Goal: Task Accomplishment & Management: Manage account settings

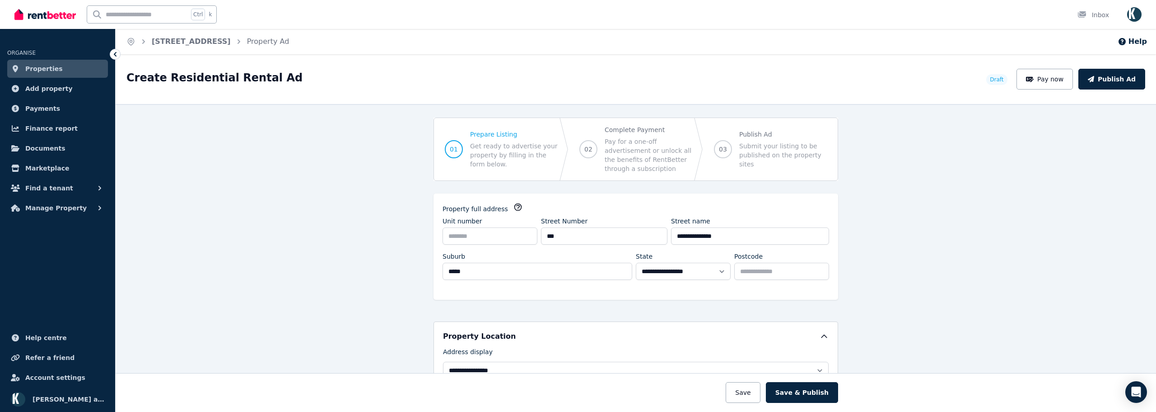
select select "**"
select select "**********"
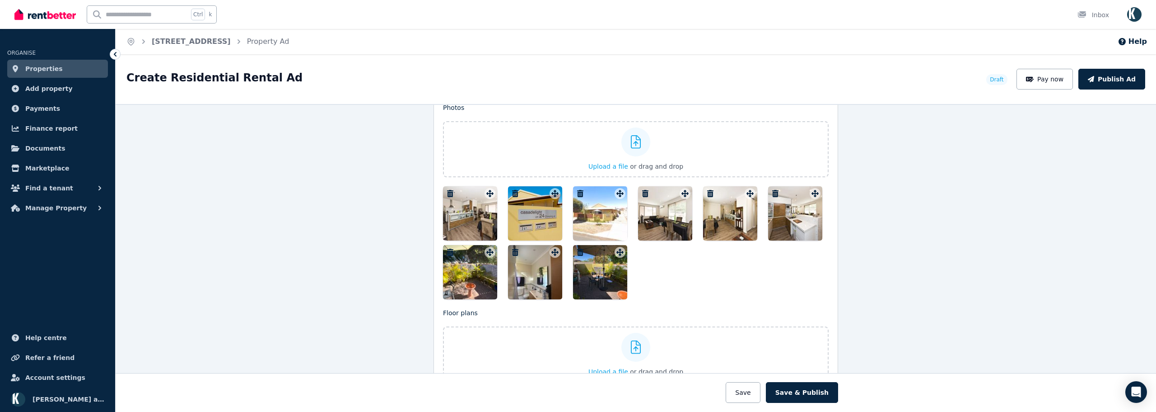
scroll to position [1129, 0]
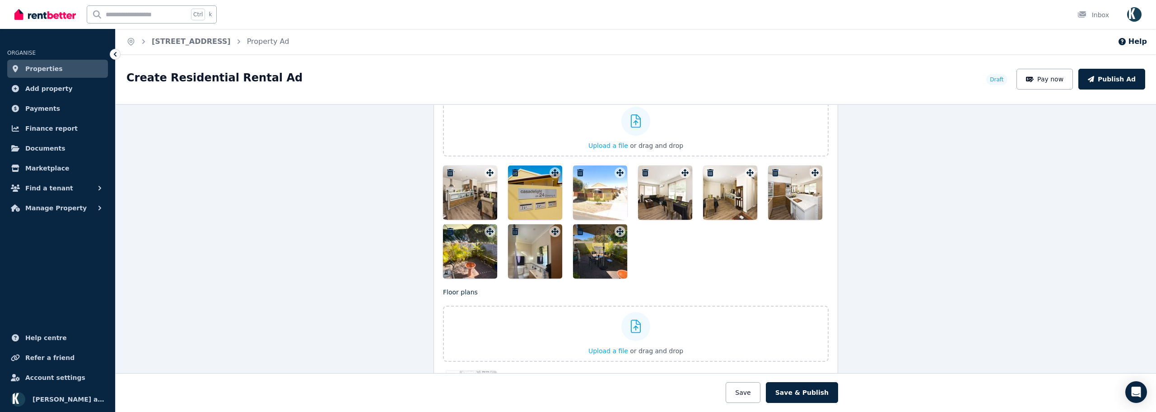
click at [756, 387] on button "Save" at bounding box center [743, 392] width 34 height 21
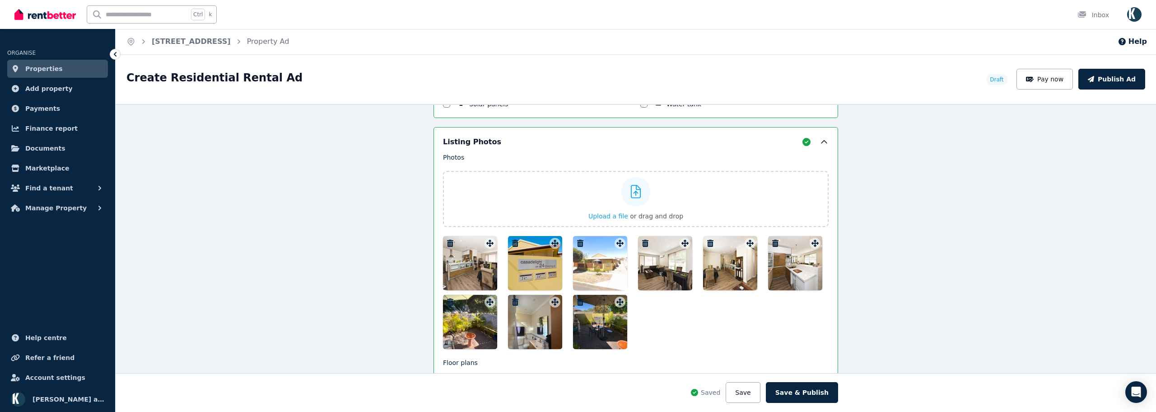
scroll to position [1200, 0]
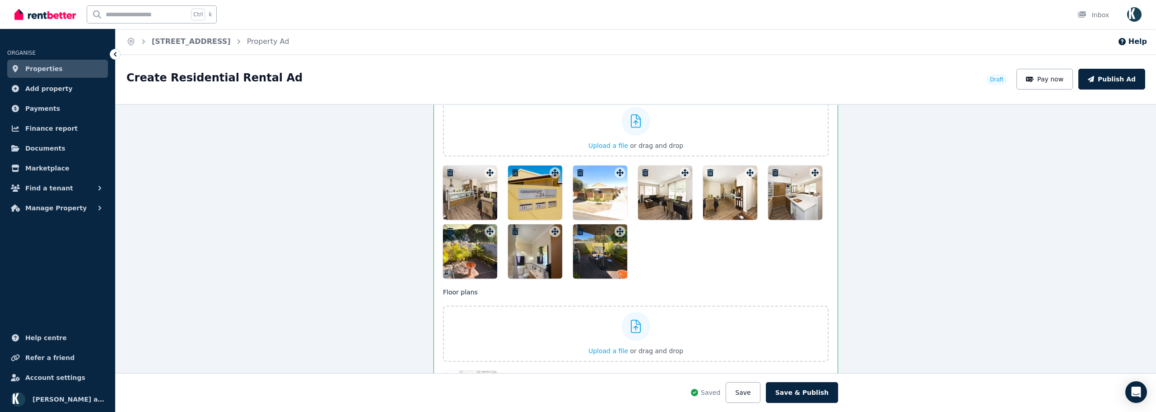
click at [474, 185] on div at bounding box center [470, 192] width 54 height 54
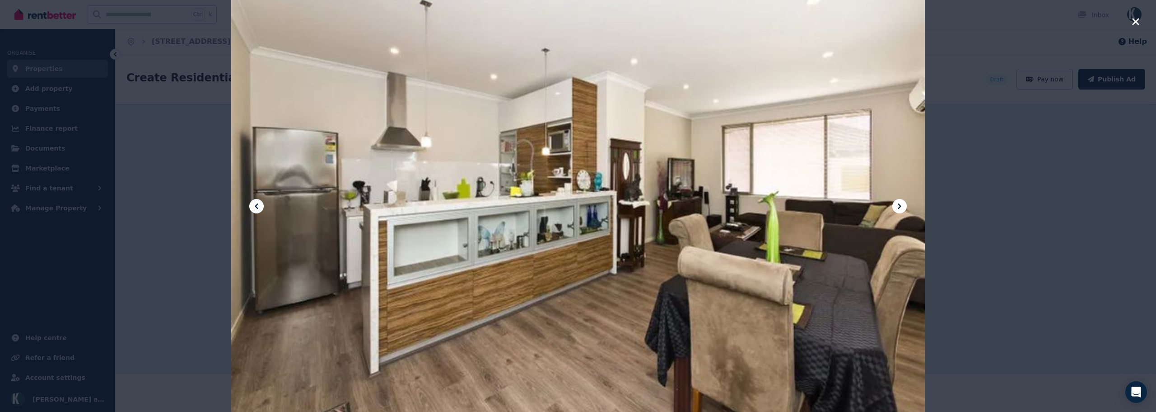
click at [889, 193] on div at bounding box center [578, 205] width 694 height 925
click at [899, 203] on icon at bounding box center [899, 206] width 11 height 11
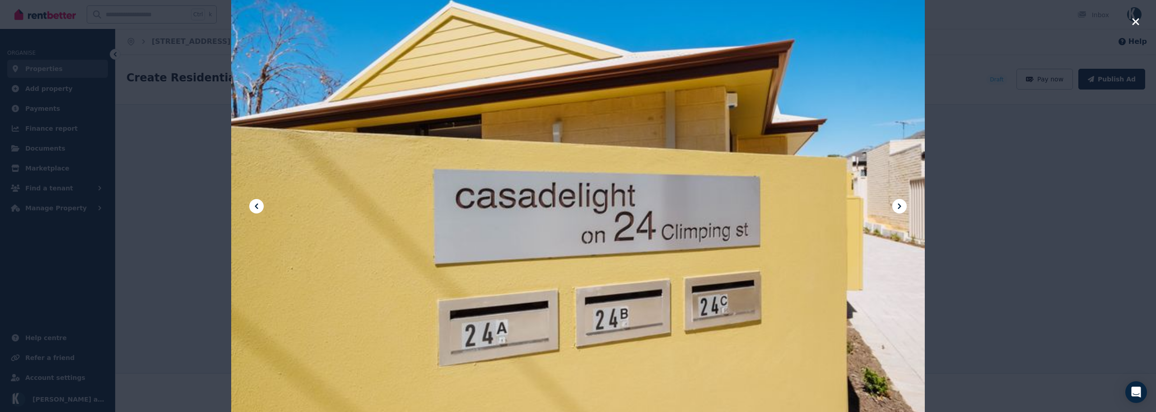
click at [899, 207] on icon at bounding box center [899, 205] width 3 height 5
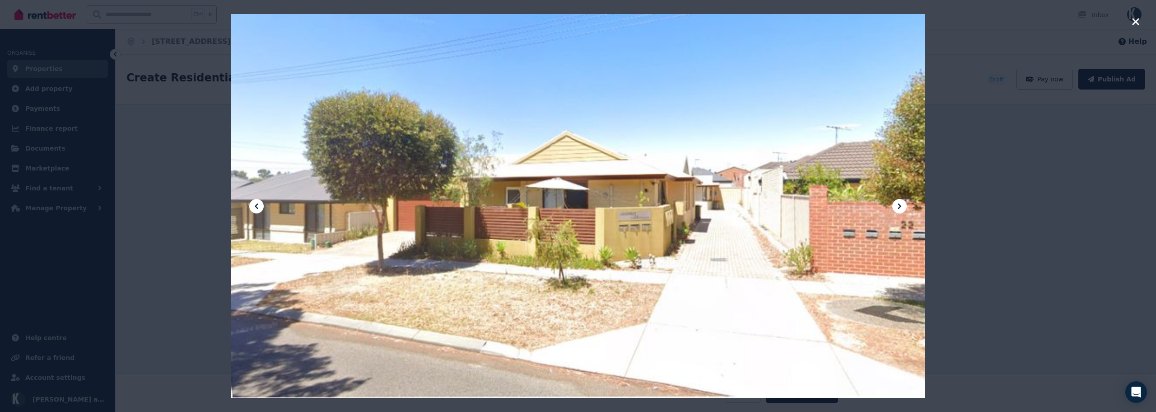
click at [899, 206] on icon at bounding box center [899, 206] width 11 height 11
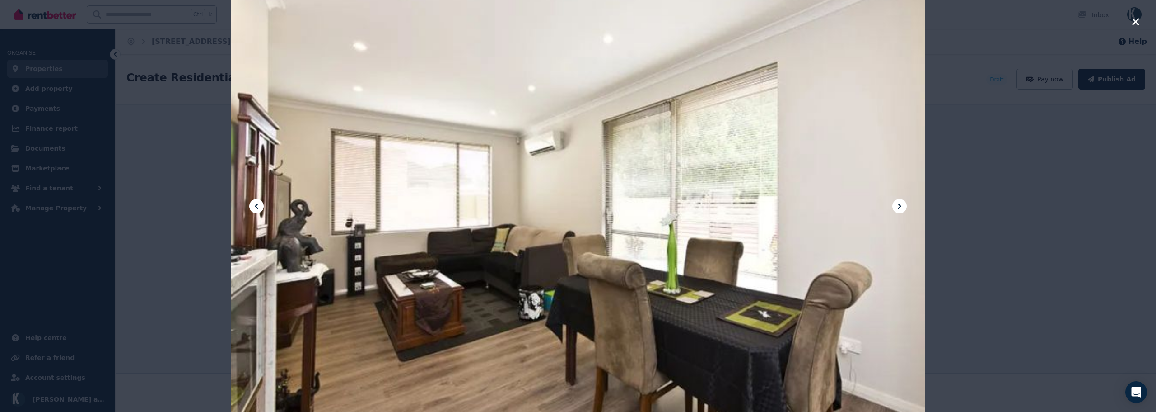
click at [899, 206] on icon at bounding box center [899, 206] width 11 height 11
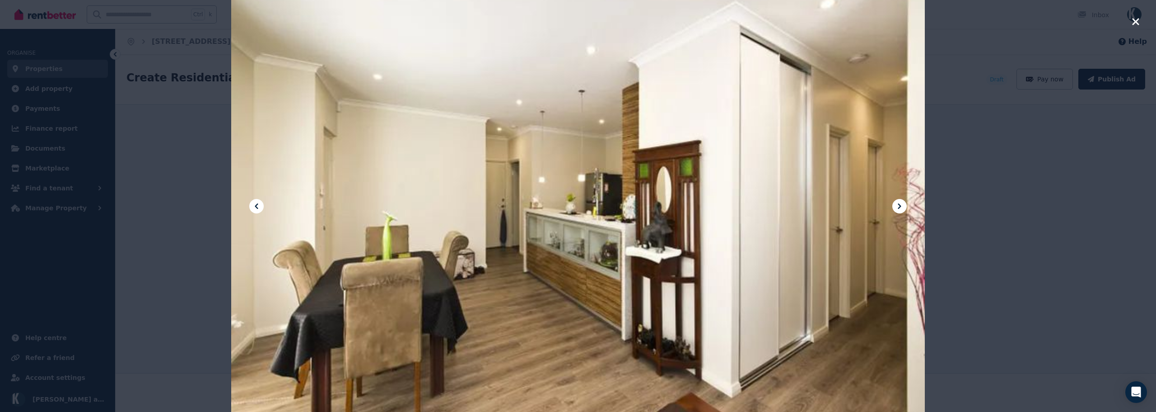
click at [899, 206] on icon at bounding box center [899, 206] width 11 height 11
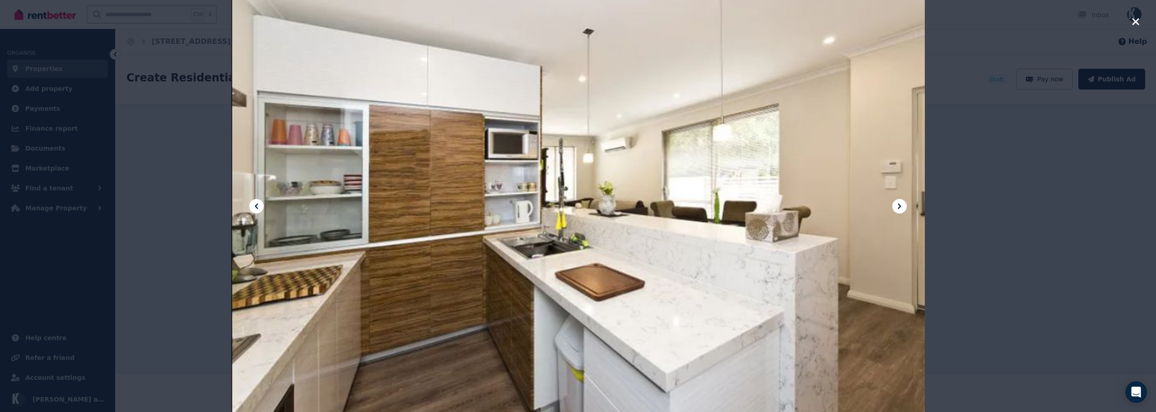
click at [898, 205] on icon at bounding box center [899, 206] width 11 height 11
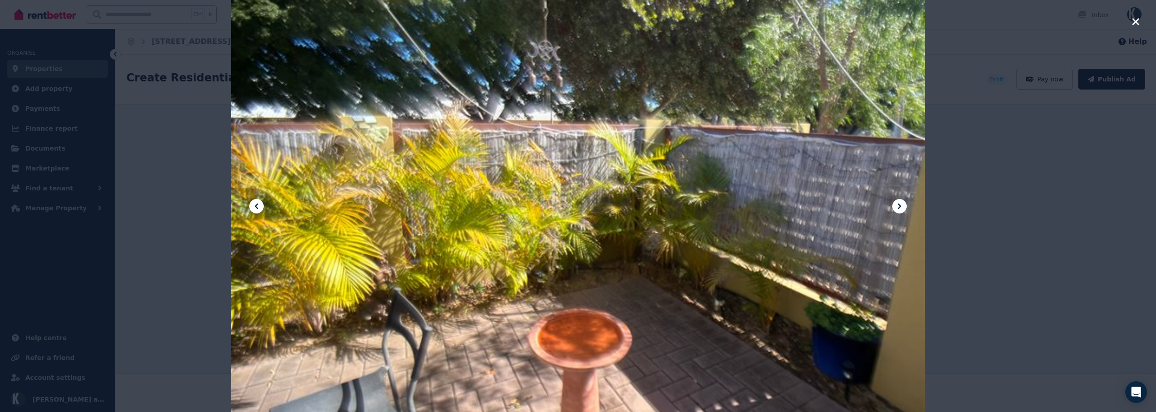
click at [898, 205] on icon at bounding box center [899, 206] width 11 height 11
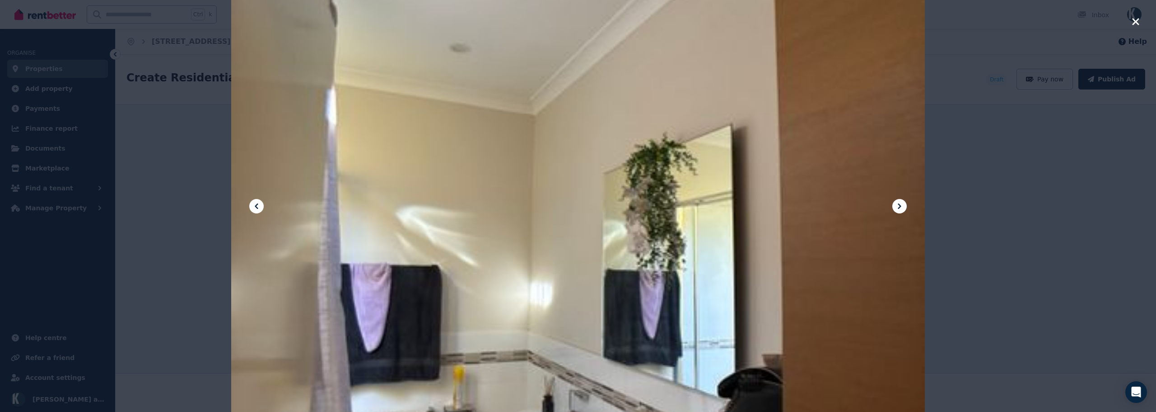
click at [898, 205] on icon at bounding box center [899, 206] width 11 height 11
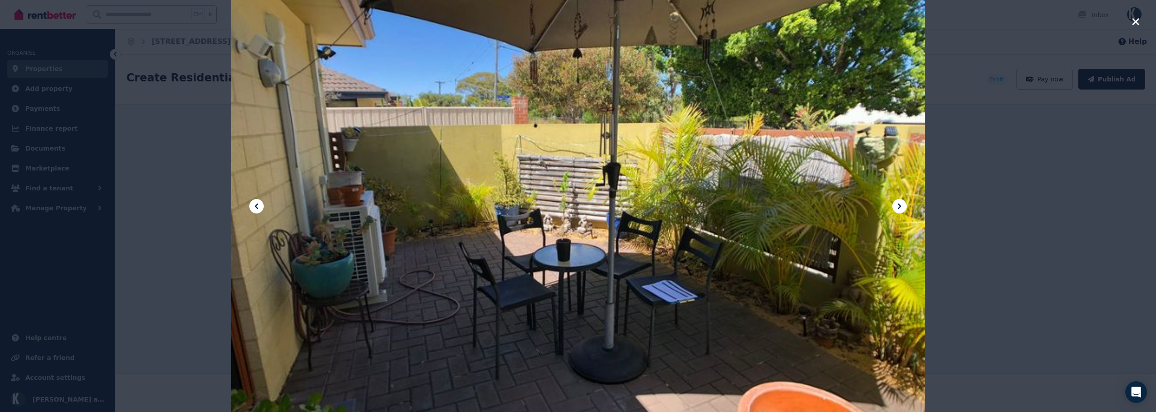
click at [900, 201] on icon at bounding box center [899, 206] width 11 height 11
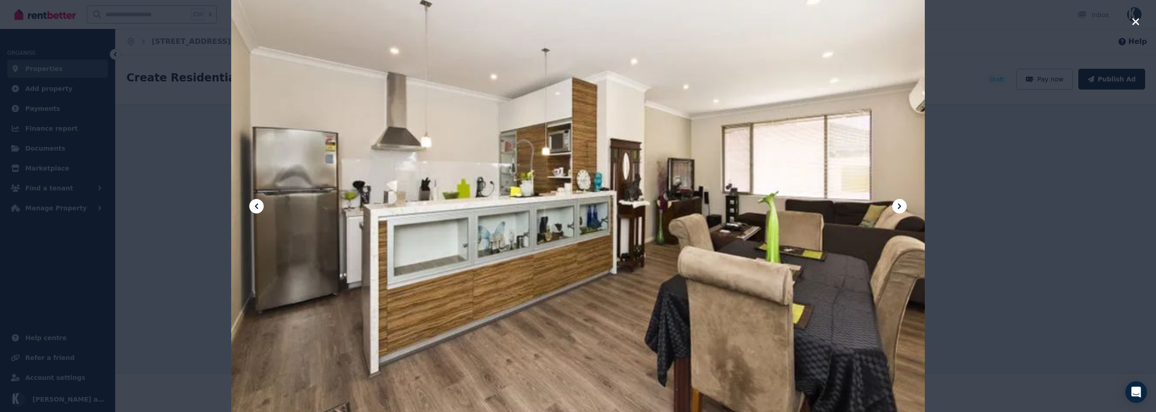
click at [901, 203] on icon at bounding box center [899, 206] width 11 height 11
